Goal: Information Seeking & Learning: Learn about a topic

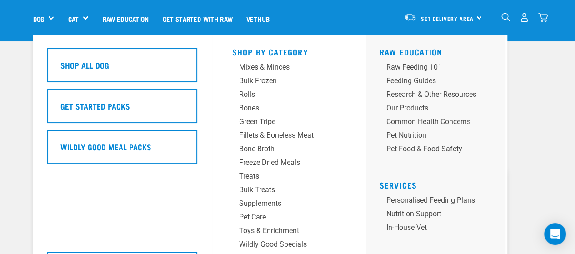
scroll to position [91, 0]
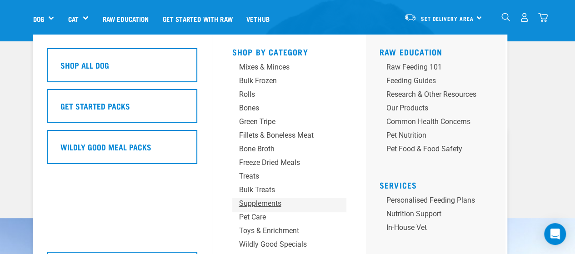
click at [284, 206] on div "Supplements" at bounding box center [281, 203] width 85 height 11
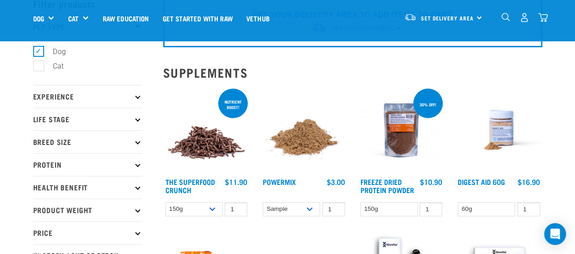
scroll to position [45, 0]
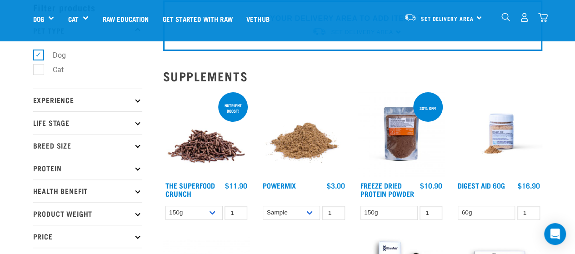
click at [506, 15] on img "dropdown navigation" at bounding box center [505, 17] width 9 height 9
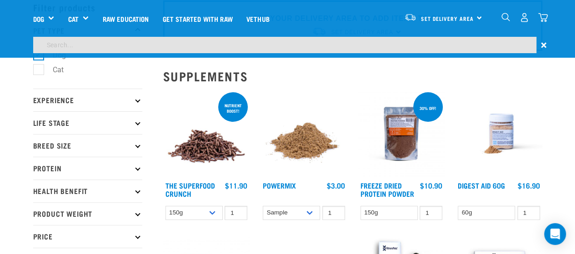
click at [176, 51] on input "search" at bounding box center [284, 45] width 503 height 16
type input "pron8ure"
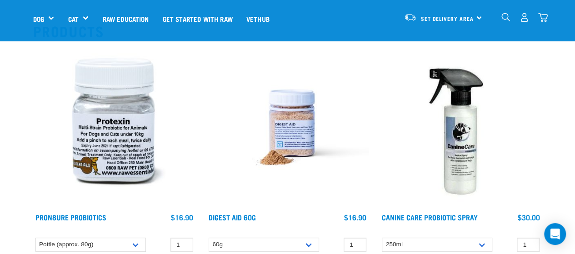
scroll to position [91, 0]
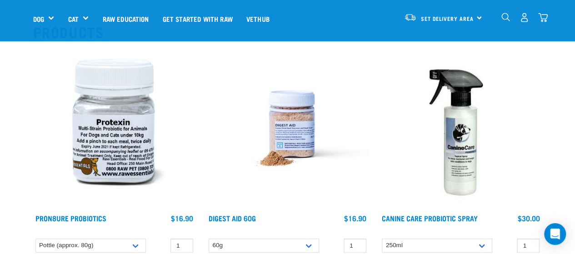
click at [100, 100] on img at bounding box center [114, 128] width 162 height 162
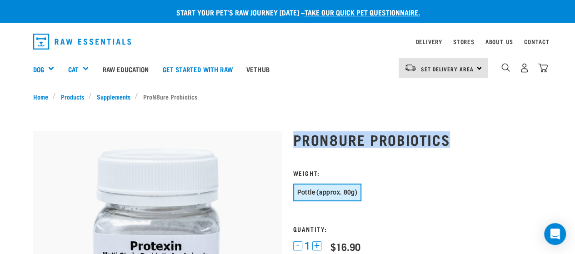
drag, startPoint x: 444, startPoint y: 141, endPoint x: 295, endPoint y: 142, distance: 148.7
click at [295, 142] on h1 "ProN8ure Probiotics" at bounding box center [417, 139] width 249 height 16
copy h1 "ProN8ure Probiotics"
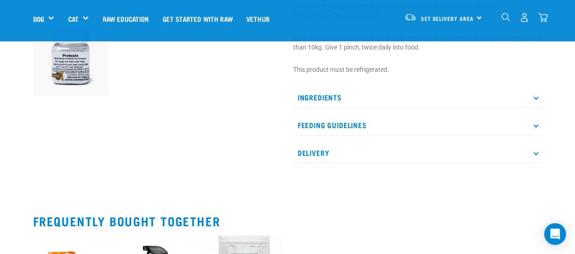
scroll to position [318, 0]
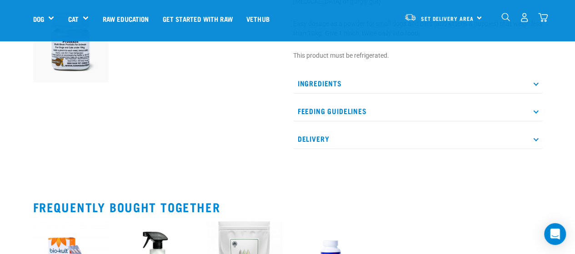
click at [345, 78] on p "Ingredients" at bounding box center [417, 83] width 249 height 20
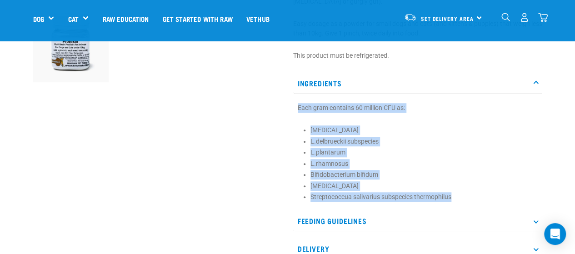
drag, startPoint x: 456, startPoint y: 195, endPoint x: 287, endPoint y: 104, distance: 191.8
click at [288, 104] on div "ProN8ure Probiotics 1 -" at bounding box center [418, 4] width 260 height 536
copy section "Each gram contains 60 million CFU as: Lactobacillus acidophilus L.delbrueckii s…"
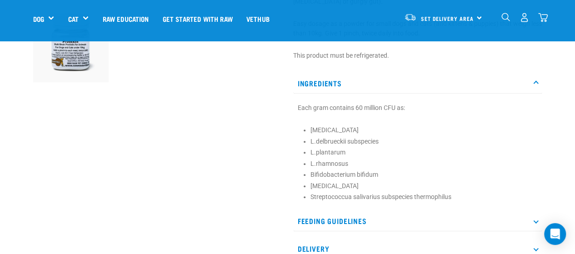
click at [238, 175] on div at bounding box center [158, 4] width 260 height 536
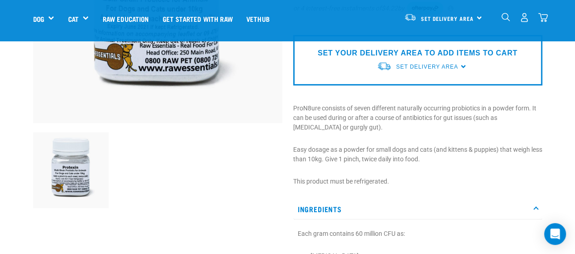
scroll to position [45, 0]
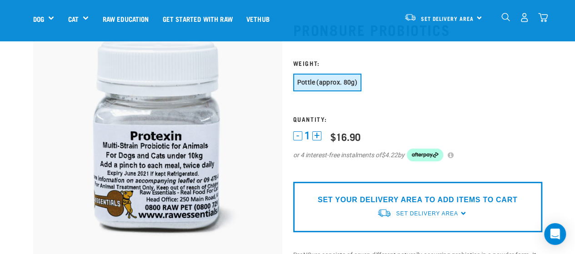
click at [506, 17] on img "dropdown navigation" at bounding box center [505, 17] width 9 height 9
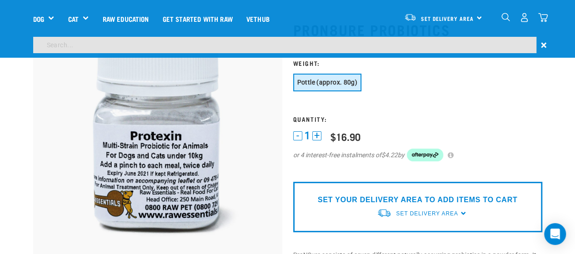
click at [122, 47] on input "search" at bounding box center [284, 45] width 503 height 16
paste input "hare and heart,"
type input "hare and heart"
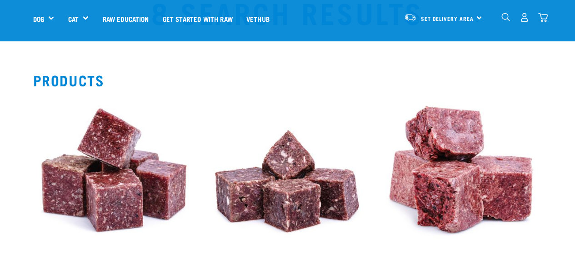
scroll to position [91, 0]
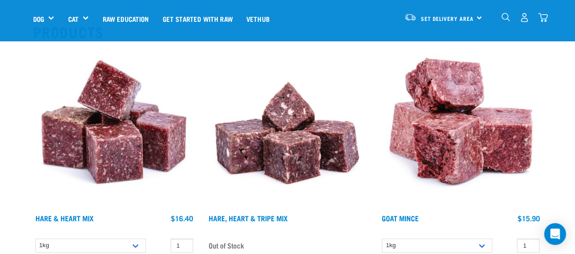
click at [84, 128] on img at bounding box center [114, 128] width 162 height 162
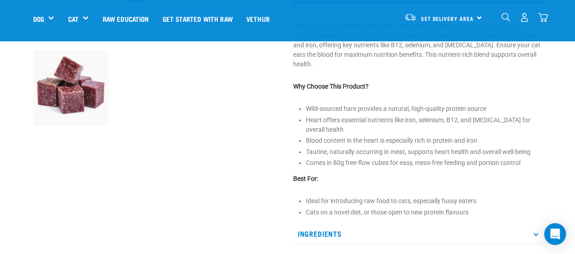
scroll to position [364, 0]
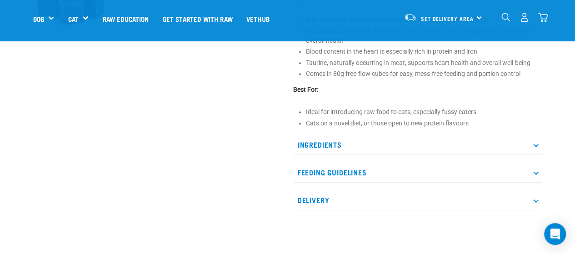
click at [370, 138] on p "Ingredients" at bounding box center [417, 145] width 249 height 20
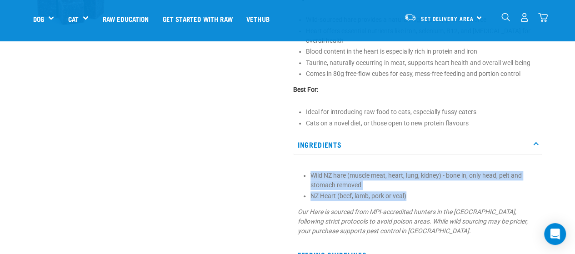
drag, startPoint x: 410, startPoint y: 187, endPoint x: 310, endPoint y: 168, distance: 102.3
click at [310, 171] on section "Wild NZ hare (muscle meat, heart, lung, kidney) - bone in, only head, pelt and …" at bounding box center [418, 203] width 240 height 65
copy ul "Wild NZ hare (muscle meat, heart, lung, kidney) - bone in, only head, pelt and …"
